Goal: Information Seeking & Learning: Learn about a topic

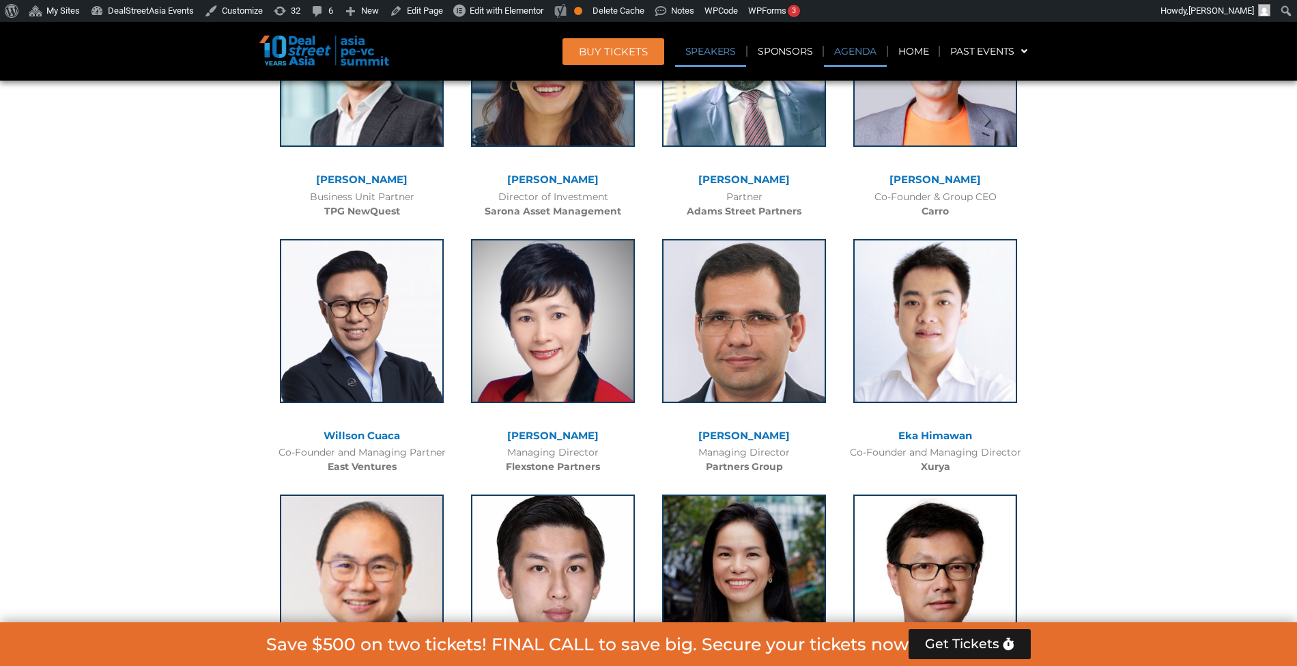
click at [858, 46] on link "Agenda" at bounding box center [855, 51] width 63 height 31
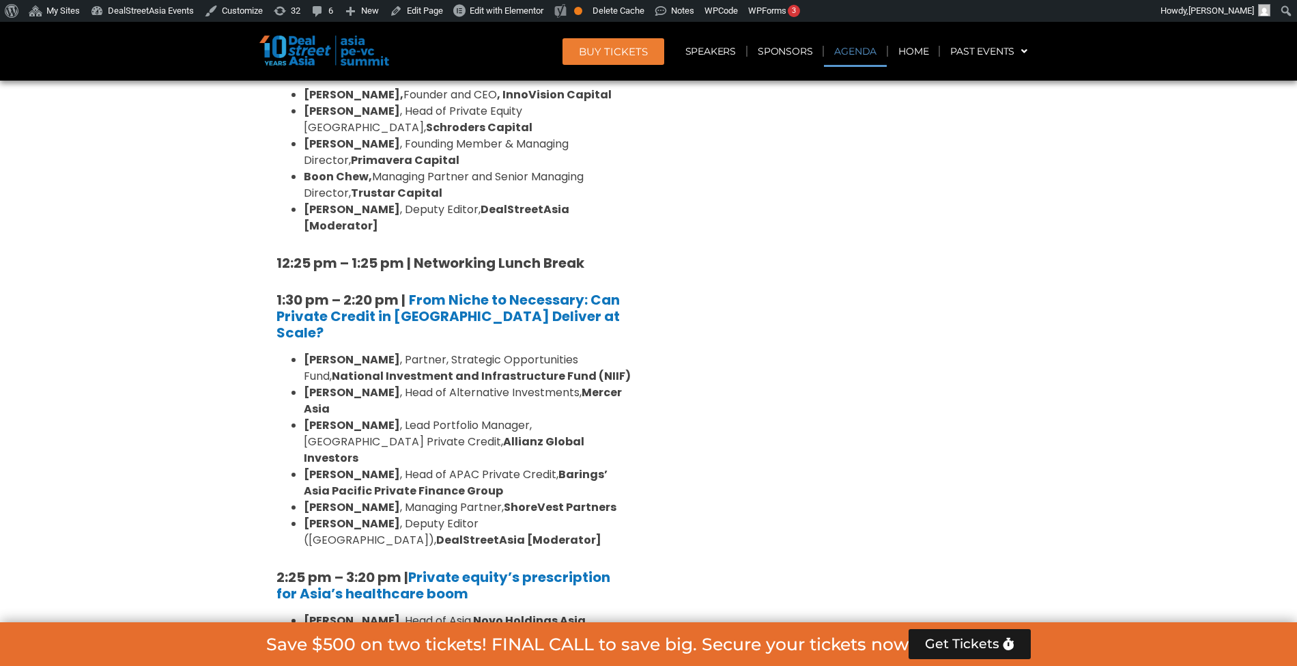
scroll to position [727, 0]
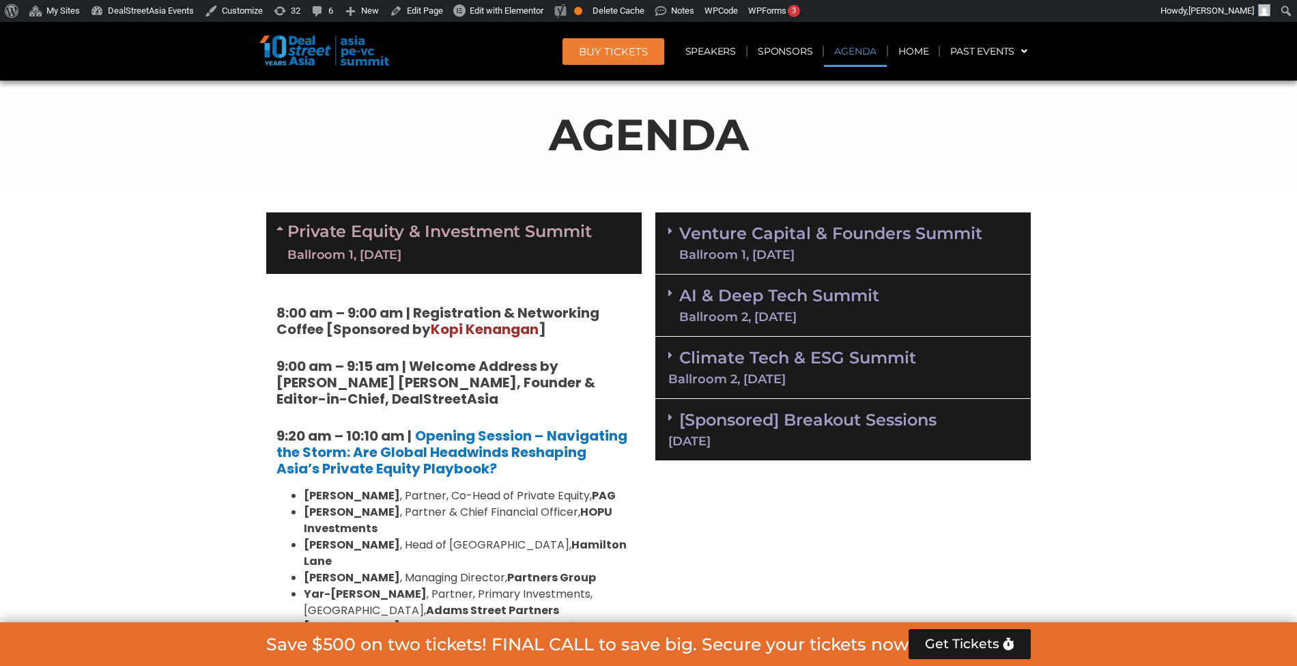
click at [509, 253] on div "Ballroom 1, 10 Sept" at bounding box center [439, 254] width 305 height 17
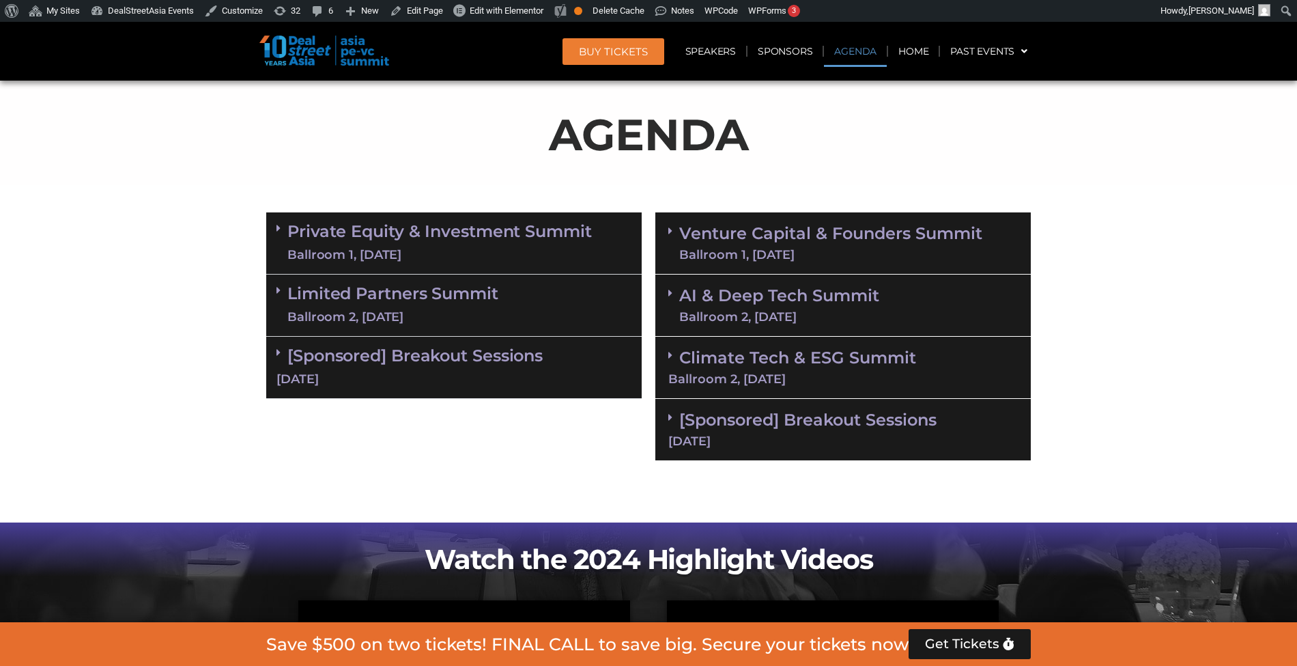
click at [507, 311] on div "Limited Partners Summit Ballroom 2, 10 Sept" at bounding box center [454, 305] width 376 height 62
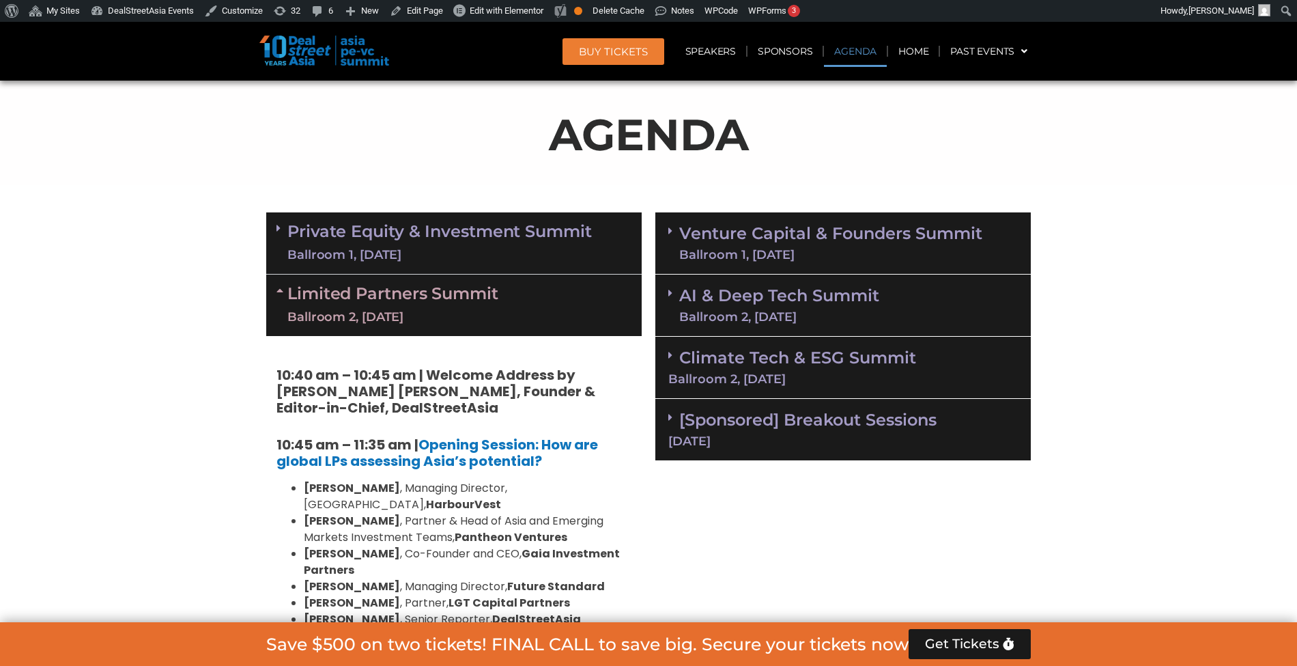
click at [507, 311] on div "Limited Partners Summit Ballroom 2, 10 Sept" at bounding box center [454, 304] width 376 height 61
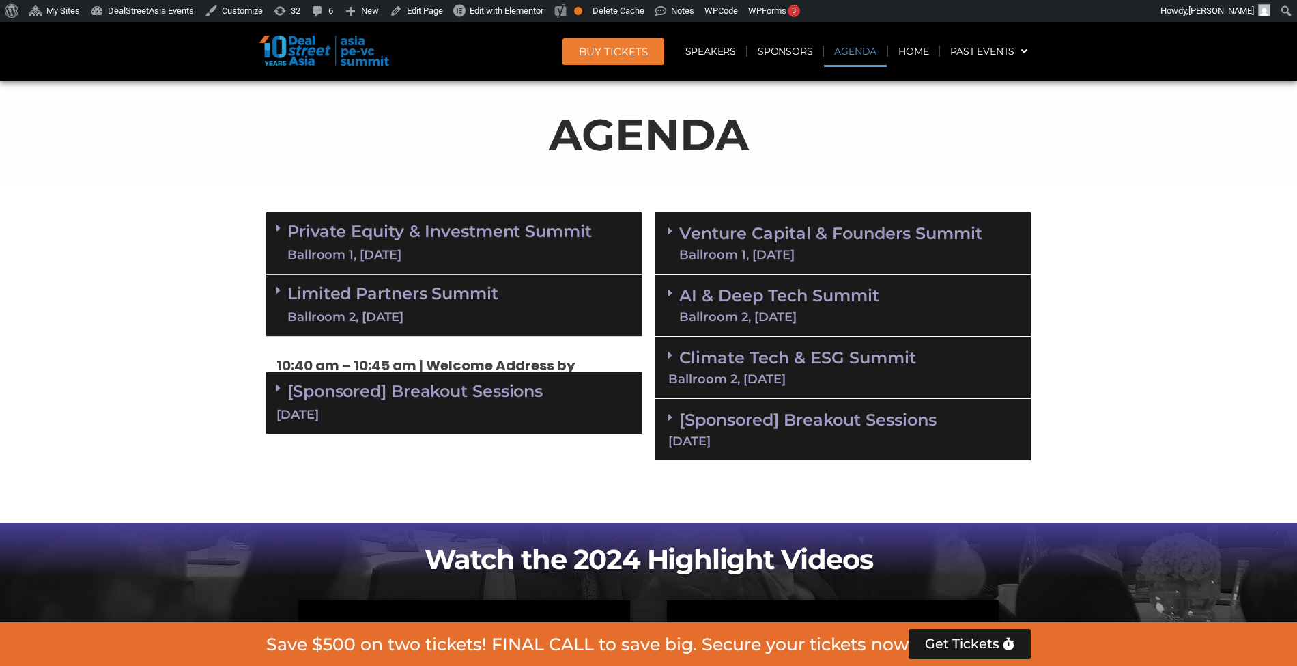
click at [507, 311] on div "Limited Partners Summit Ballroom 2, 10 Sept" at bounding box center [454, 305] width 376 height 62
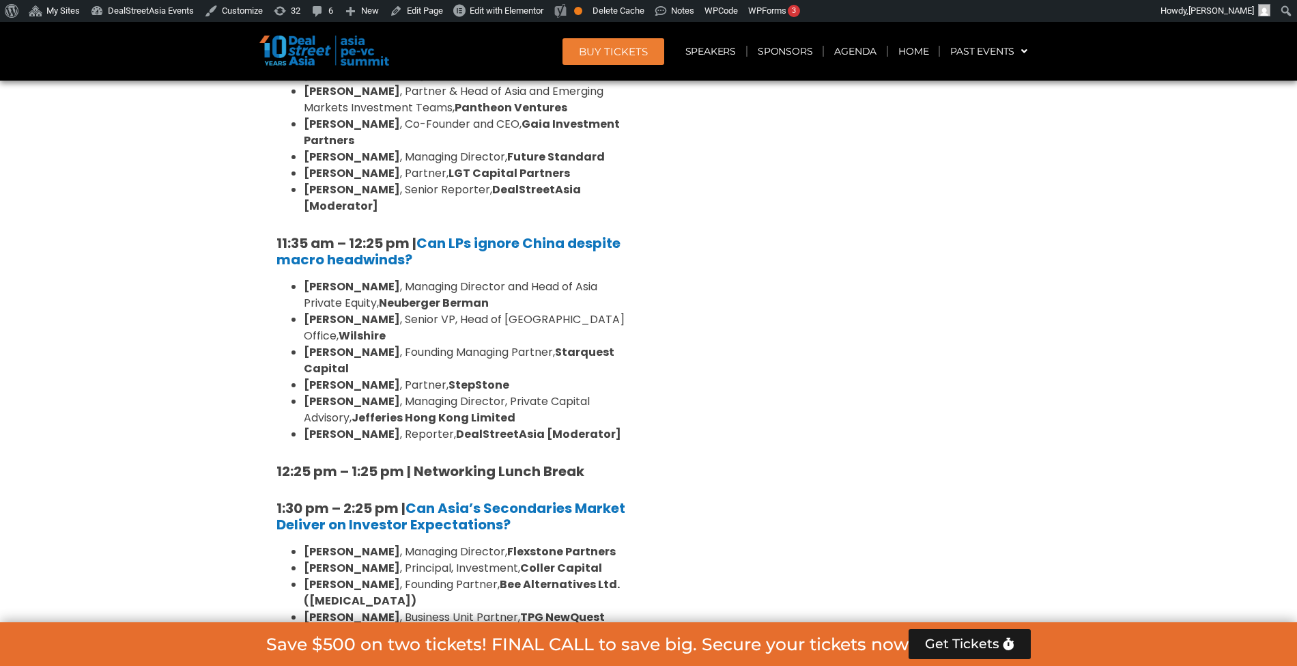
scroll to position [1224, 0]
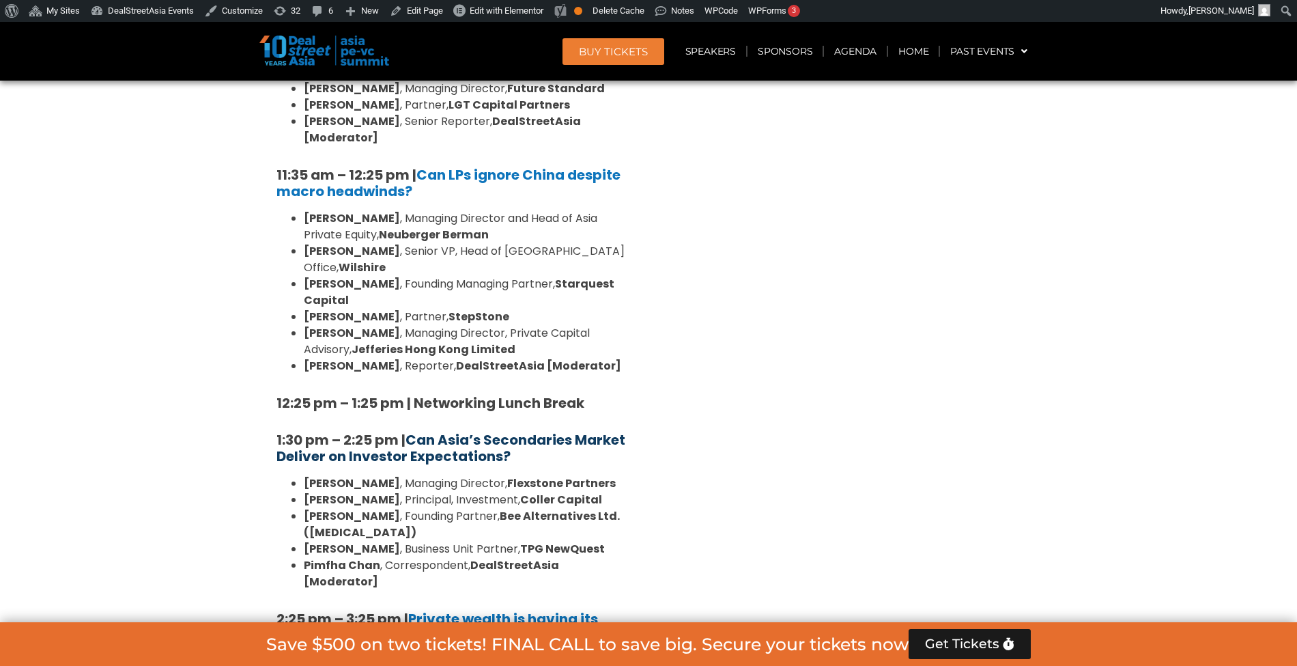
click at [605, 430] on b "Can Asia’s Secondaries Market Deliver on Investor Expectations?" at bounding box center [451, 448] width 349 height 36
click at [604, 430] on b "Can Asia’s Secondaries Market Deliver on Investor Expectations?" at bounding box center [451, 448] width 349 height 36
click at [601, 430] on b "Can Asia’s Secondaries Market Deliver on Investor Expectations?" at bounding box center [451, 448] width 349 height 36
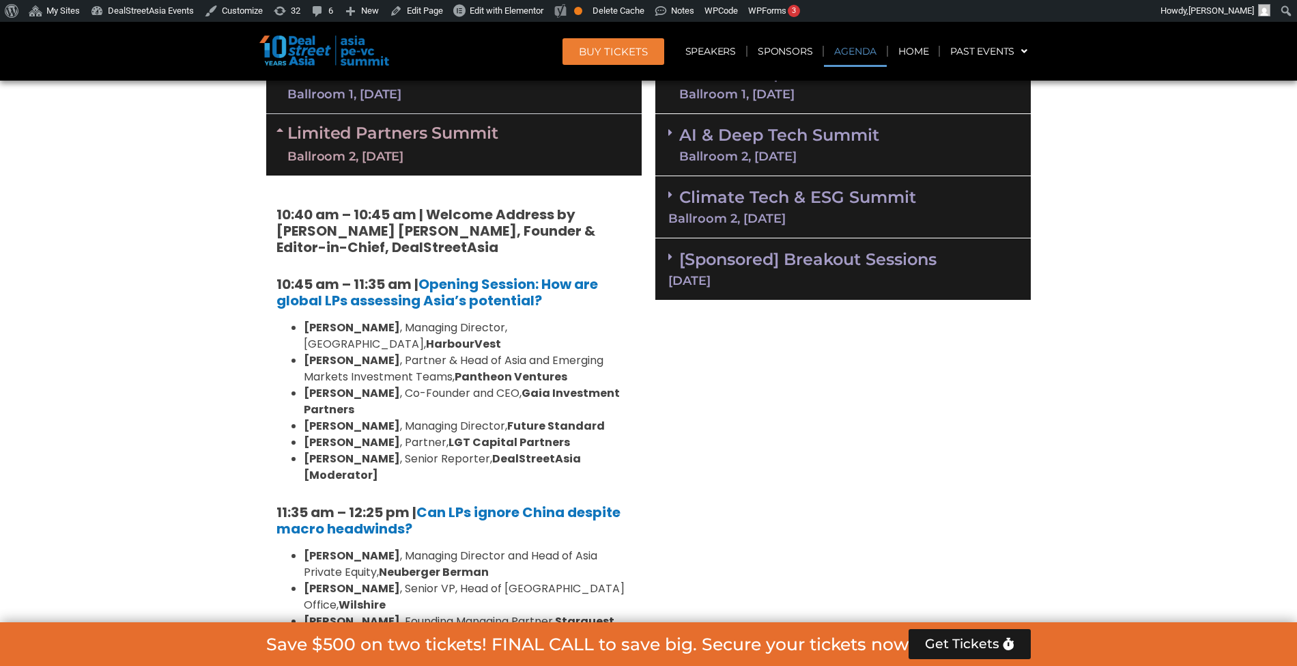
scroll to position [863, 0]
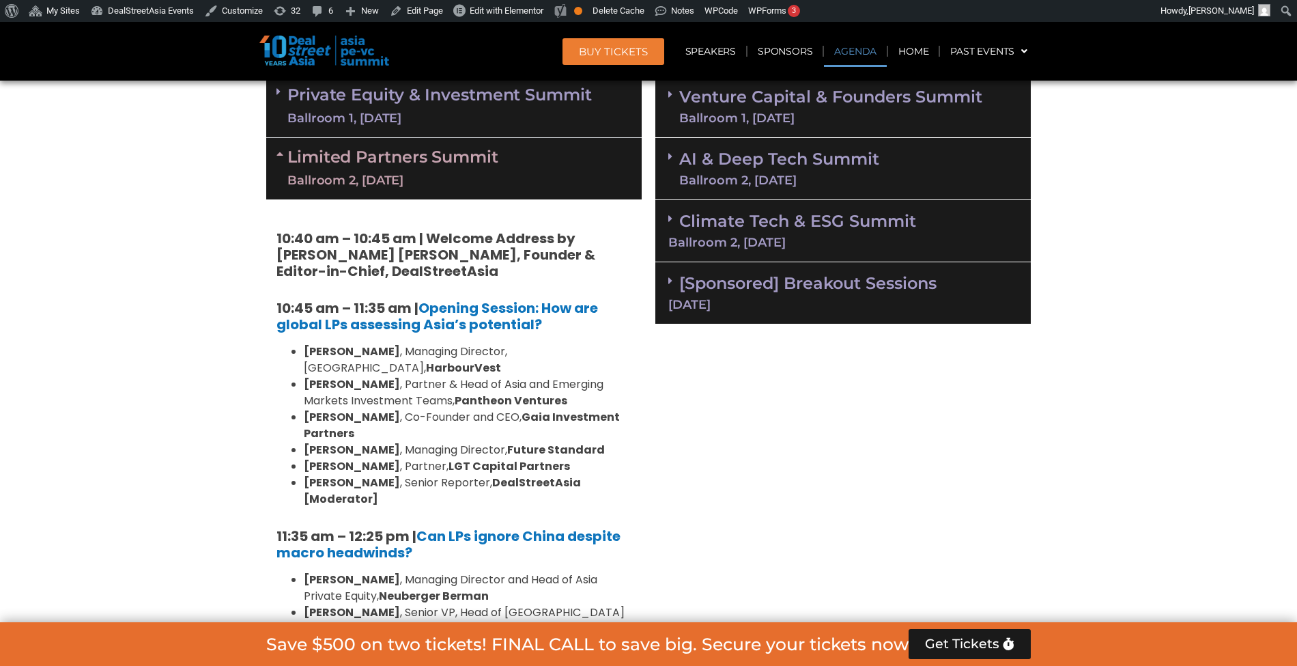
click at [330, 169] on link "Limited Partners Summit Ballroom 2, 10 Sept" at bounding box center [392, 168] width 211 height 41
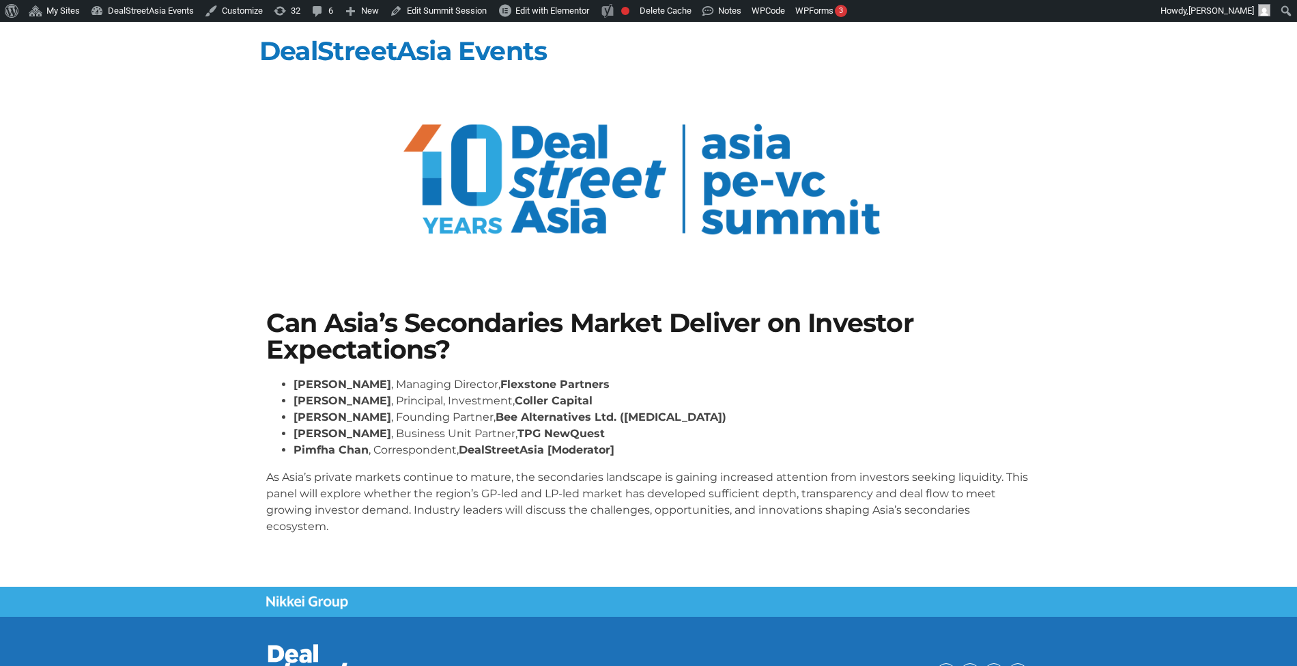
click at [0, 198] on section at bounding box center [648, 183] width 1297 height 172
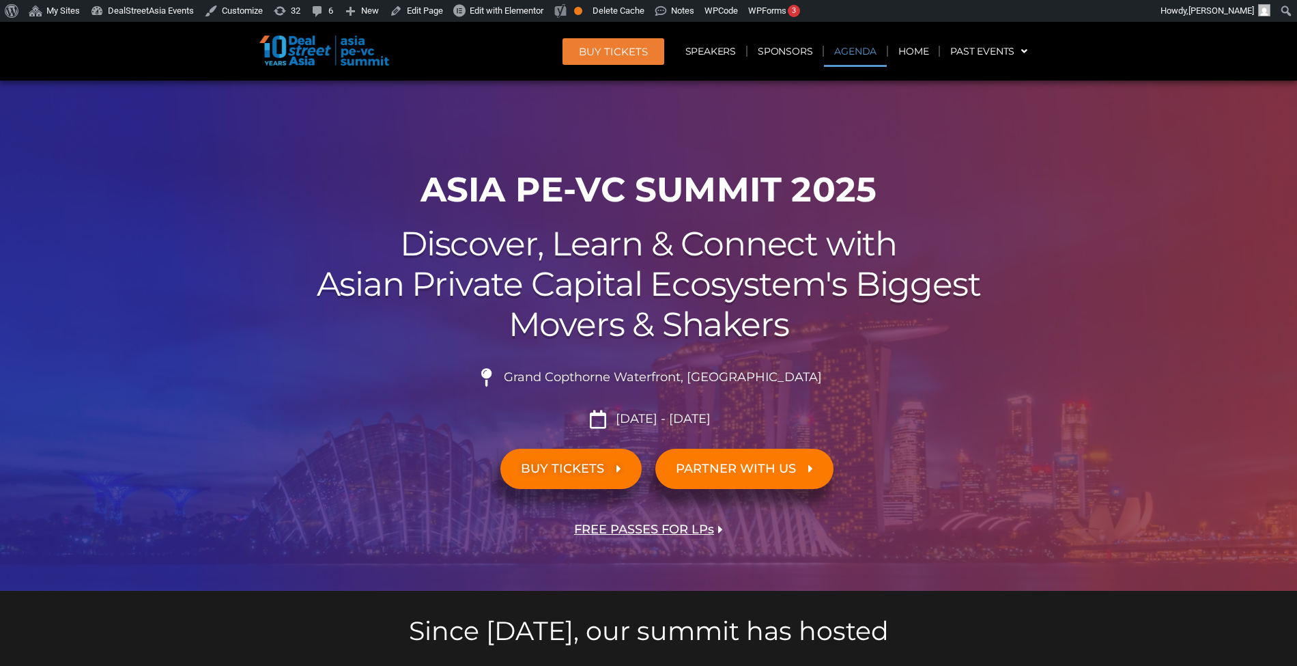
click at [859, 52] on link "Agenda" at bounding box center [855, 51] width 63 height 31
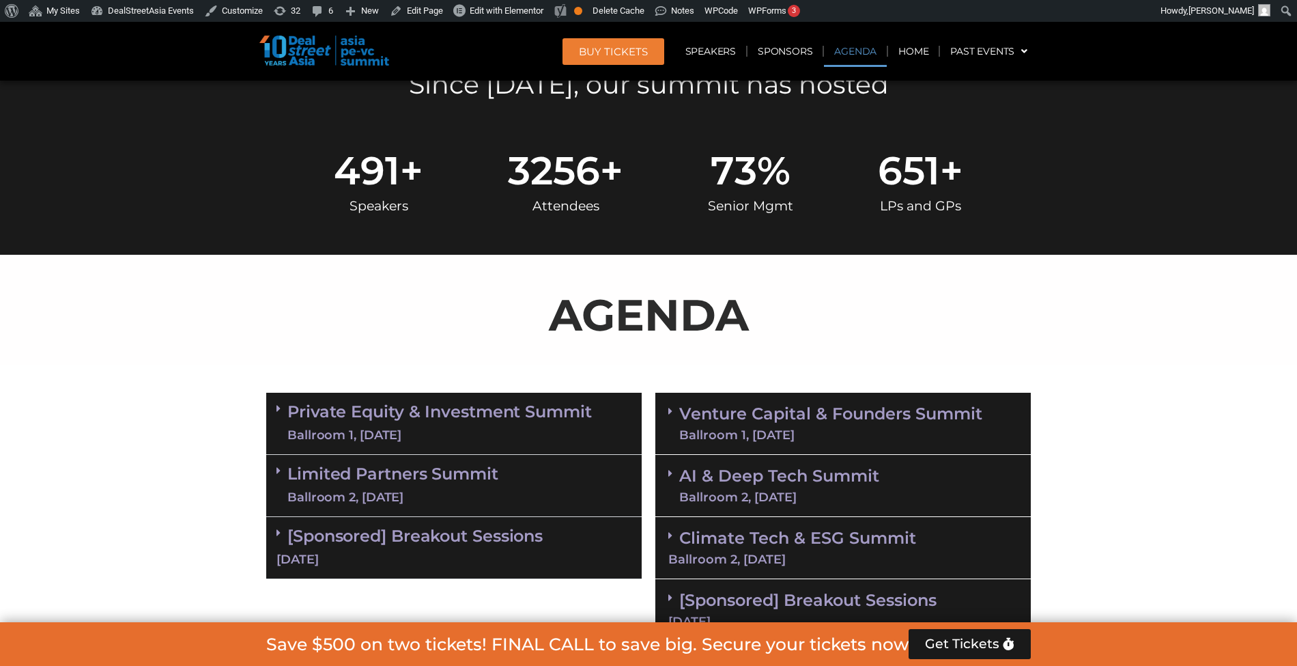
scroll to position [727, 0]
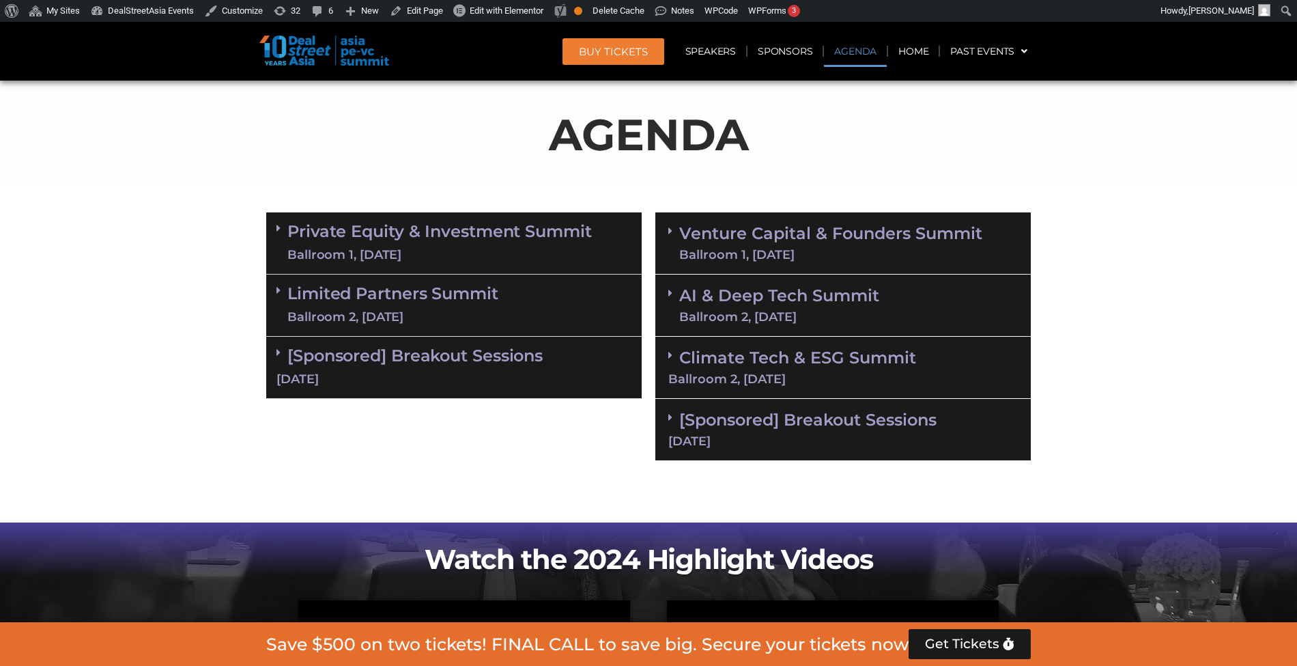
click at [507, 252] on div "Ballroom 1, 10 Sept" at bounding box center [439, 254] width 305 height 17
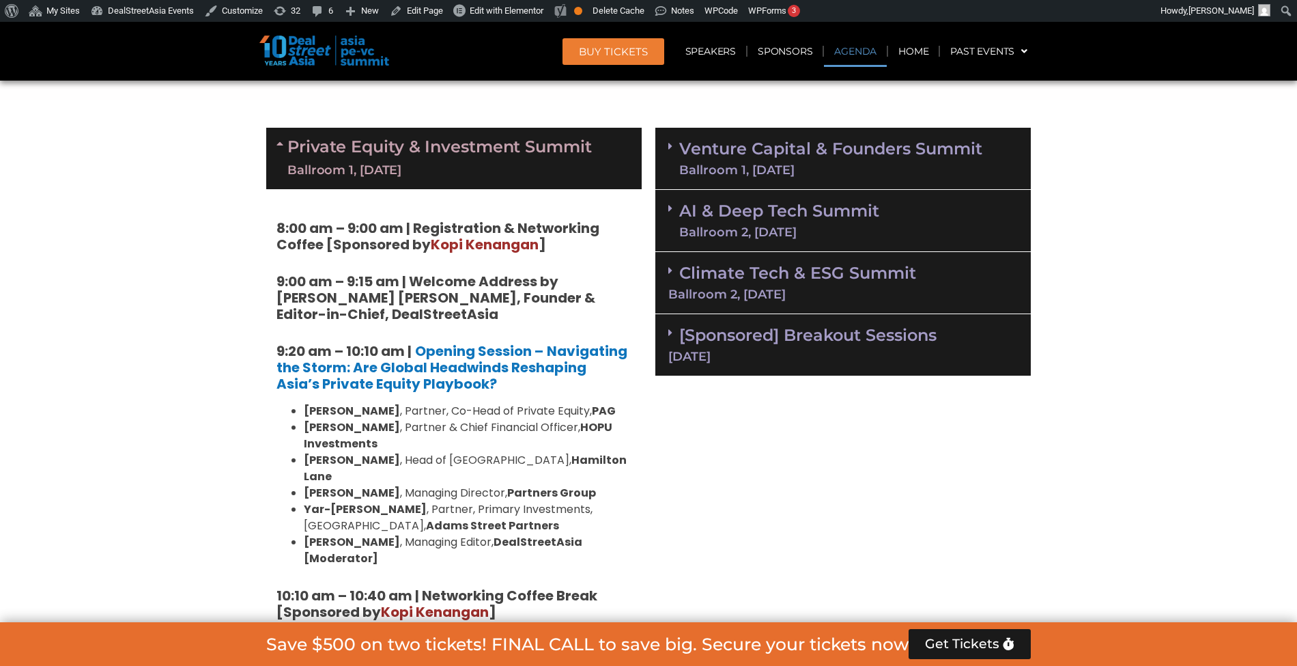
scroll to position [810, 0]
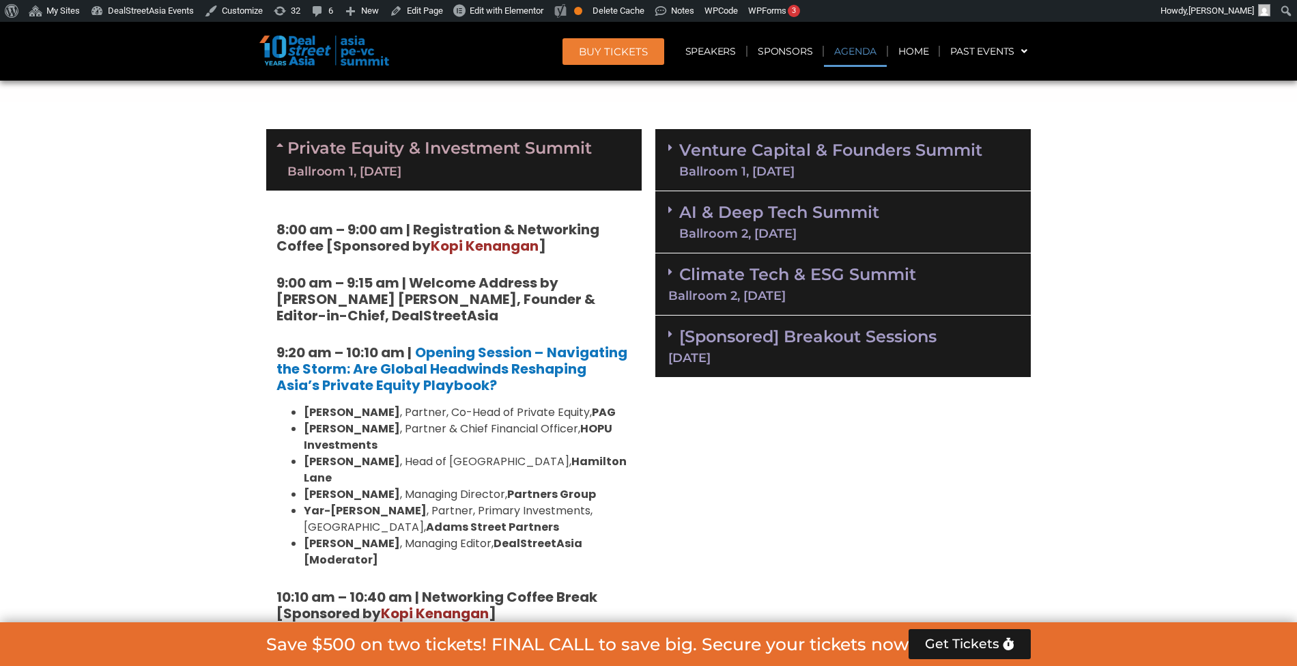
click at [504, 150] on link "Private Equity & Investment Summit Ballroom 1, 10 Sept" at bounding box center [439, 159] width 305 height 41
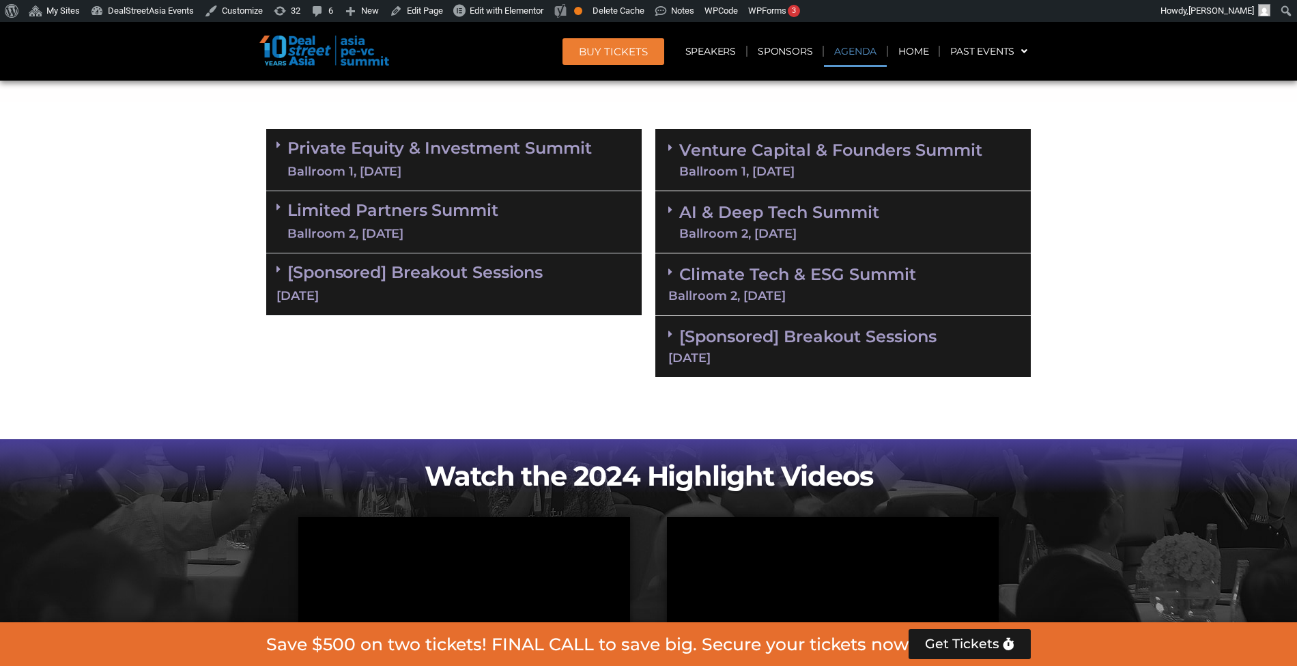
click at [496, 240] on div "Ballroom 2, 10 Sept" at bounding box center [392, 233] width 211 height 17
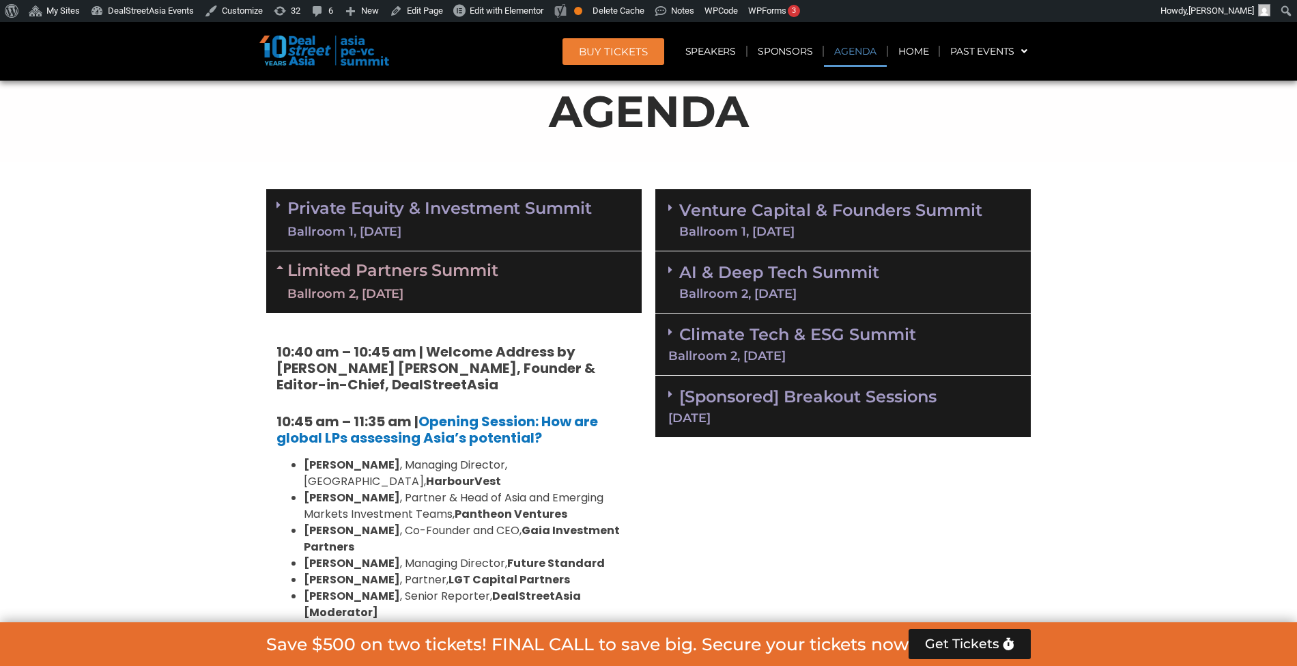
scroll to position [746, 0]
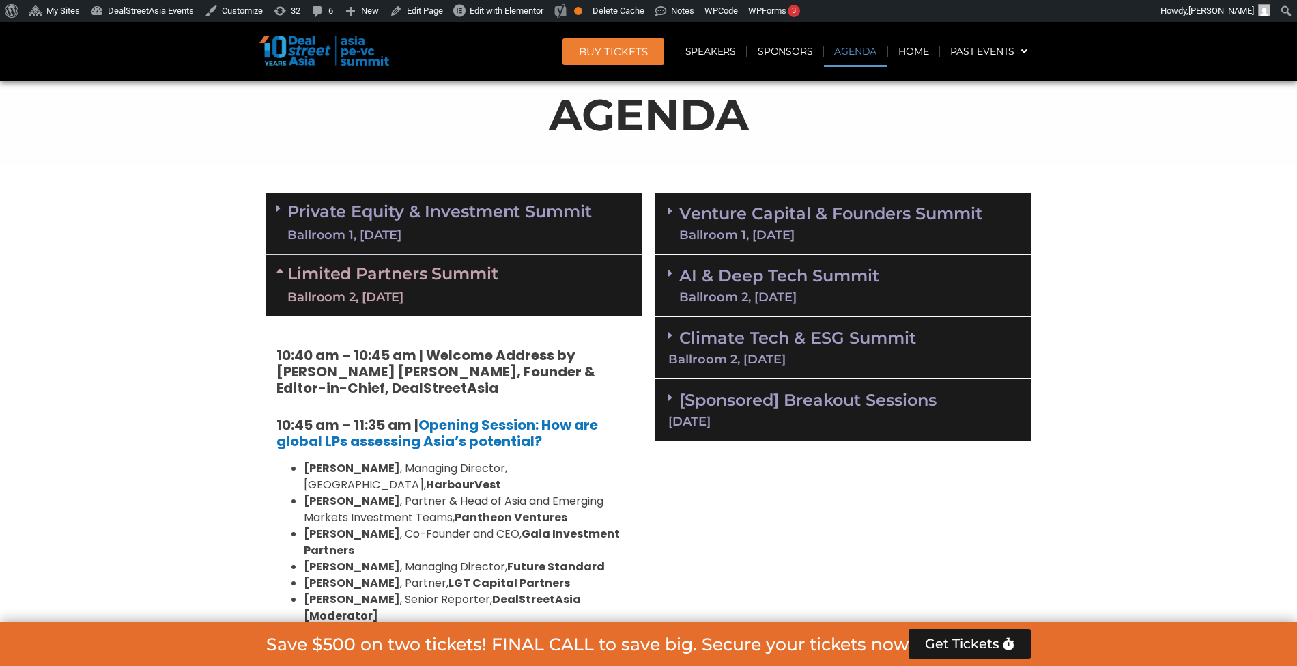
click at [514, 276] on div "Limited Partners Summit Ballroom 2, 10 Sept" at bounding box center [454, 285] width 376 height 61
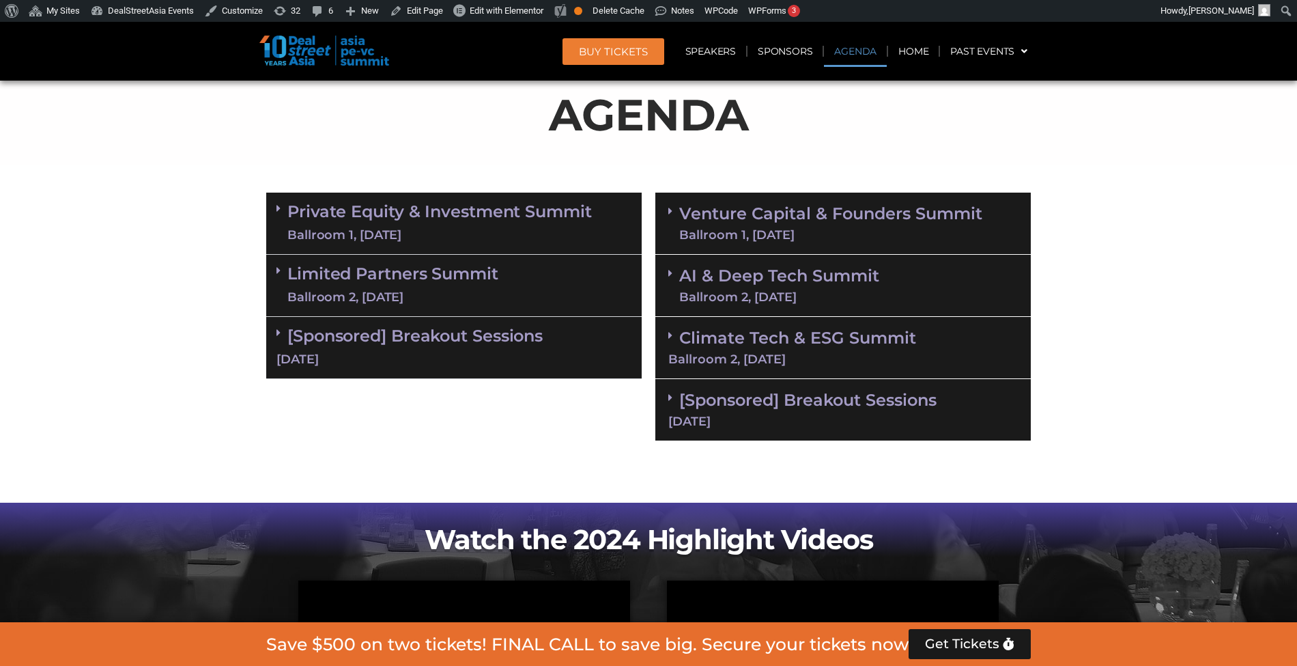
click at [514, 276] on div "Limited Partners Summit Ballroom 2, 10 Sept" at bounding box center [454, 286] width 376 height 62
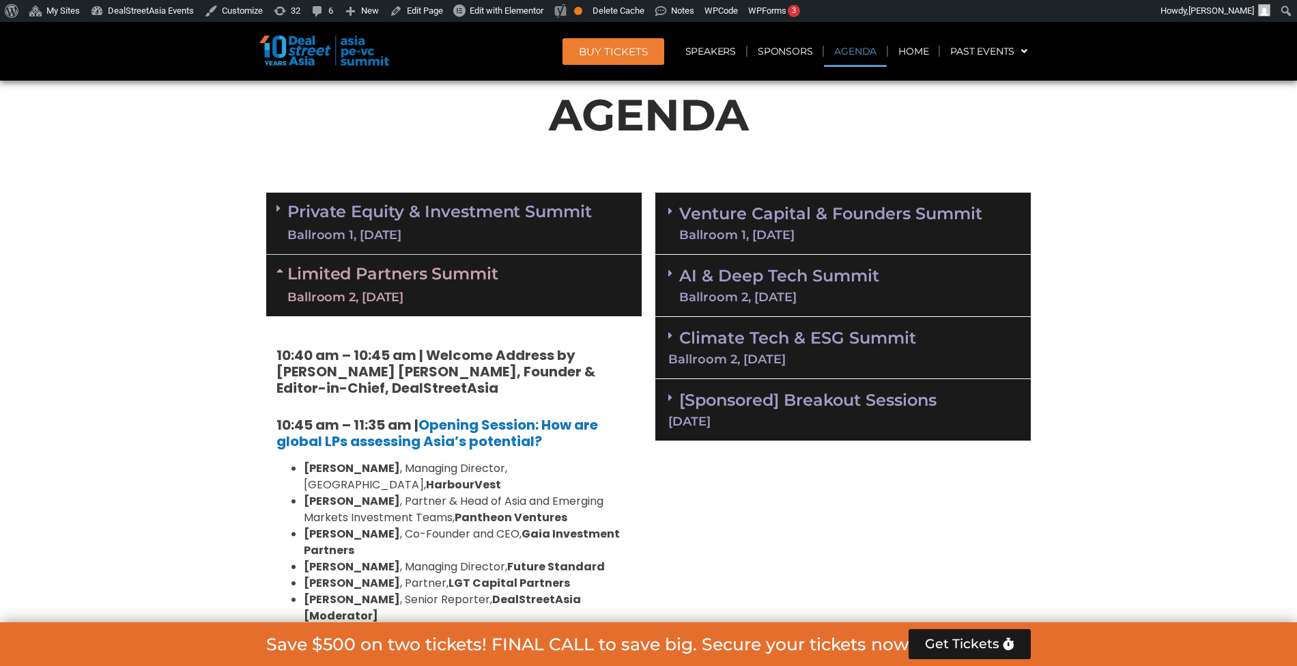
click at [510, 288] on div "Limited Partners Summit Ballroom 2, 10 Sept" at bounding box center [454, 285] width 376 height 61
